Goal: Check status: Check status

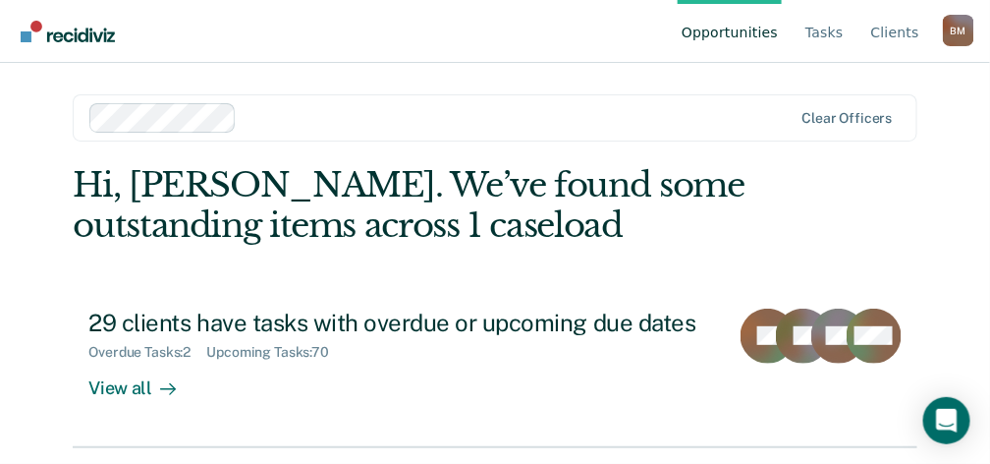
click at [733, 31] on link "Opportunities" at bounding box center [730, 31] width 104 height 63
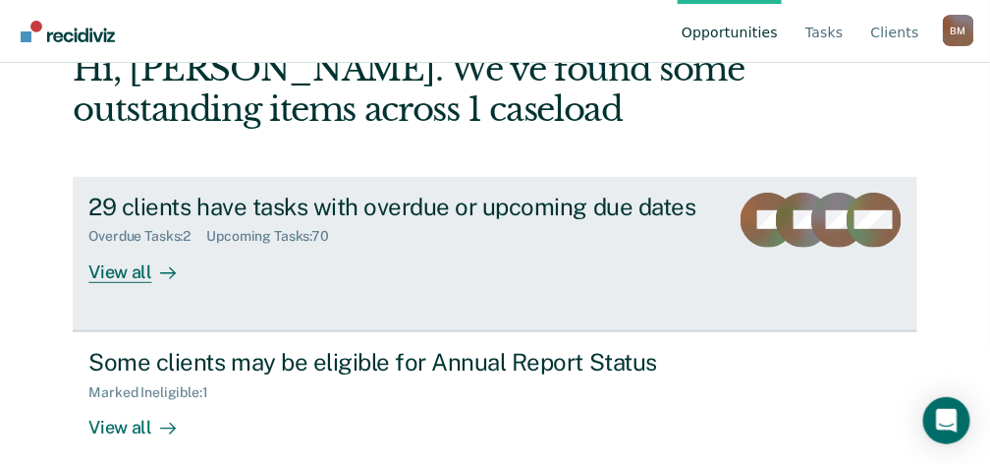
scroll to position [137, 0]
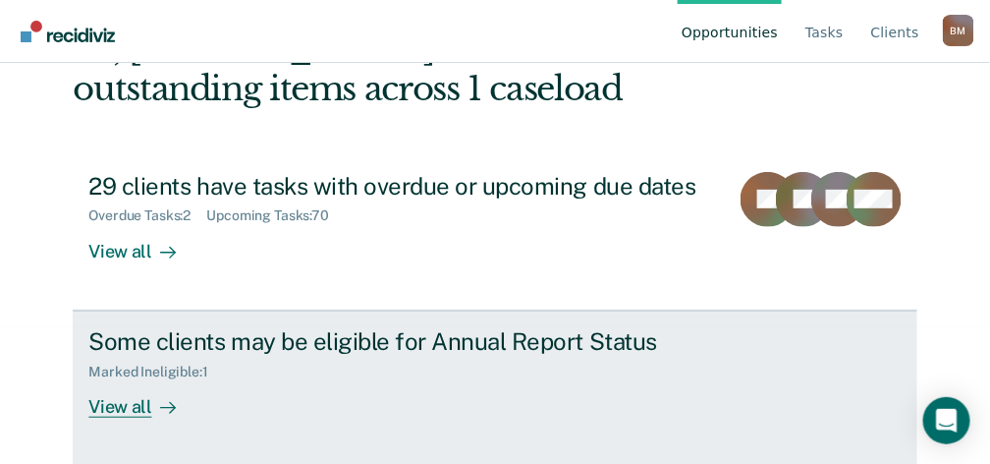
click at [366, 352] on div "Some clients may be eligible for Annual Report Status" at bounding box center [433, 341] width 690 height 28
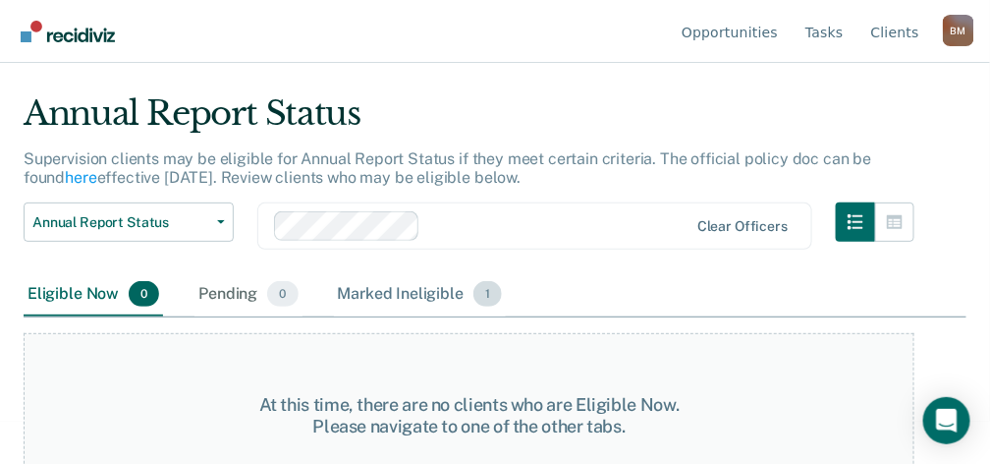
scroll to position [75, 0]
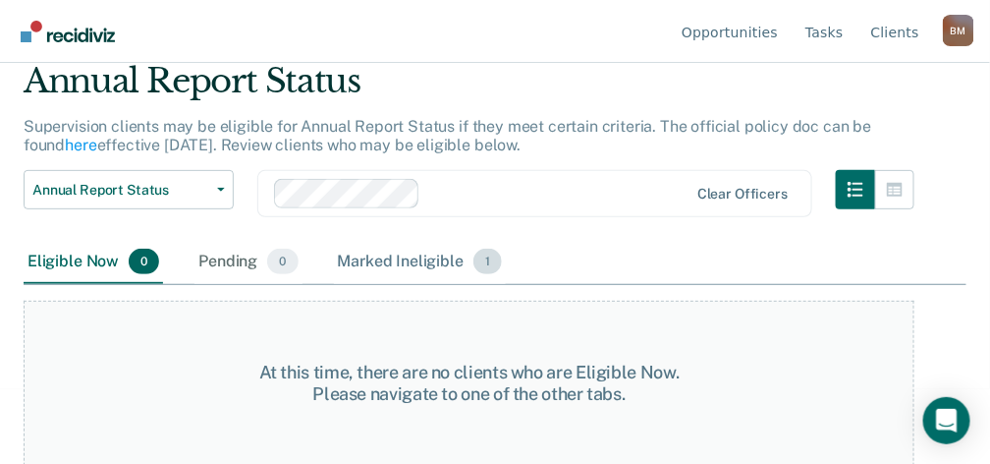
click at [416, 260] on div "Marked Ineligible 1" at bounding box center [420, 262] width 173 height 43
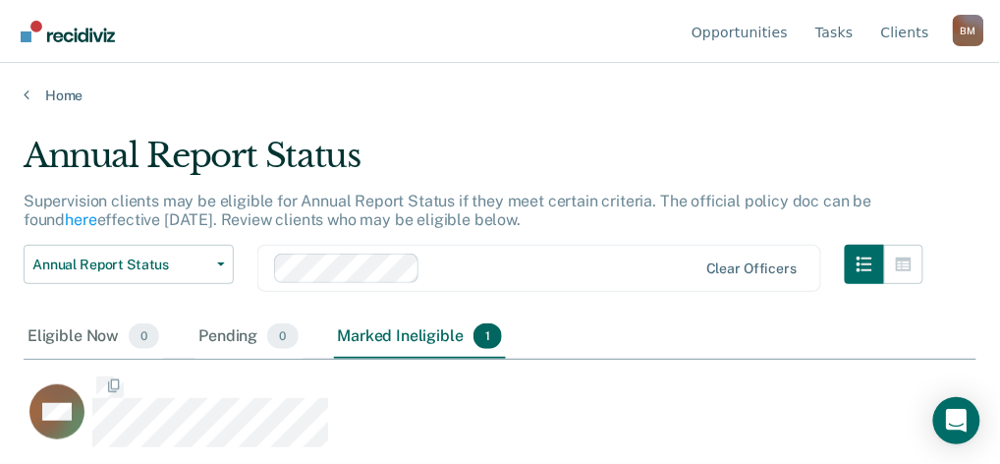
scroll to position [170, 943]
